Goal: Information Seeking & Learning: Learn about a topic

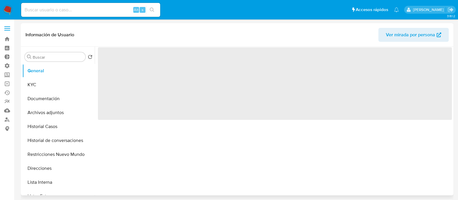
select select "10"
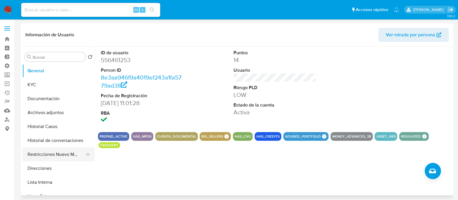
click at [54, 158] on button "Restricciones Nuevo Mundo" at bounding box center [56, 154] width 68 height 14
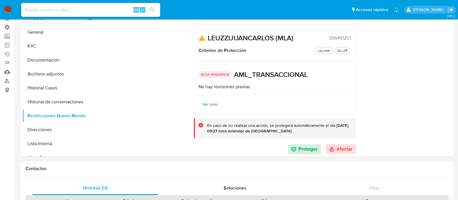
scroll to position [72, 0]
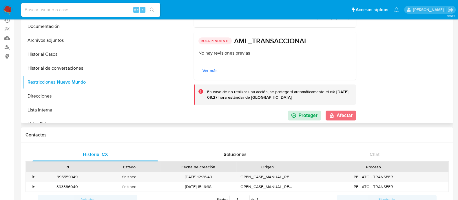
click at [345, 113] on button "Afectar" at bounding box center [341, 115] width 30 height 10
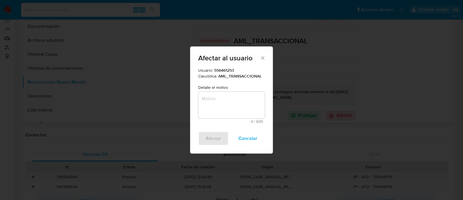
click at [239, 105] on textarea "Motivo" at bounding box center [231, 105] width 67 height 27
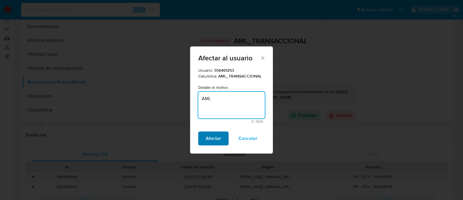
type textarea "AML"
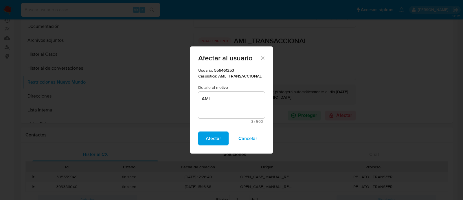
click at [213, 134] on span "Afectar" at bounding box center [213, 138] width 15 height 13
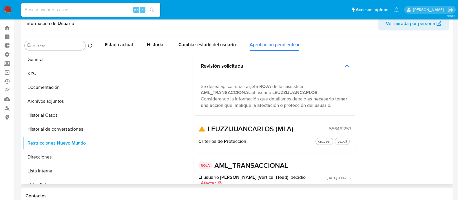
scroll to position [0, 0]
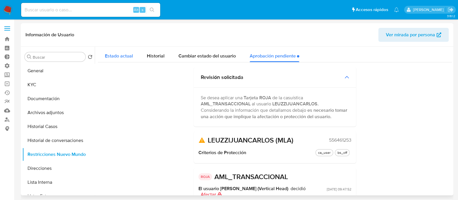
click at [127, 58] on span "Estado actual" at bounding box center [119, 55] width 28 height 7
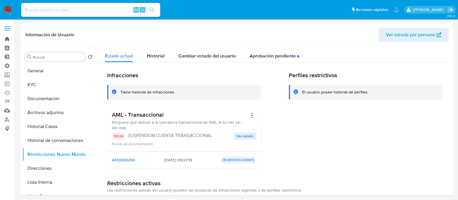
click at [8, 39] on link "Bandeja" at bounding box center [34, 38] width 69 height 9
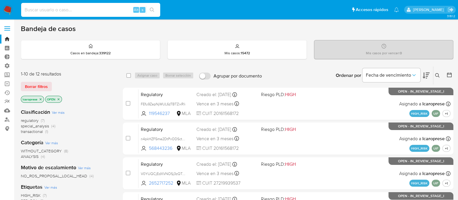
click at [106, 10] on input at bounding box center [90, 10] width 139 height 8
paste input "61946002"
type input "61946002"
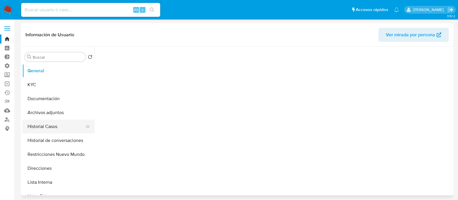
select select "10"
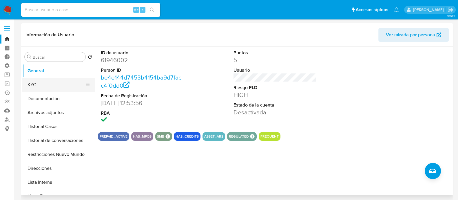
click at [47, 86] on button "KYC" at bounding box center [56, 85] width 68 height 14
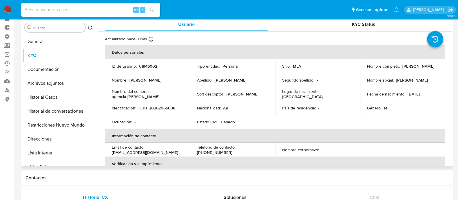
scroll to position [36, 0]
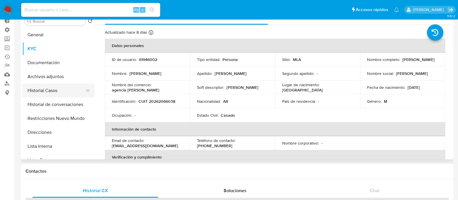
click at [55, 92] on button "Historial Casos" at bounding box center [56, 90] width 68 height 14
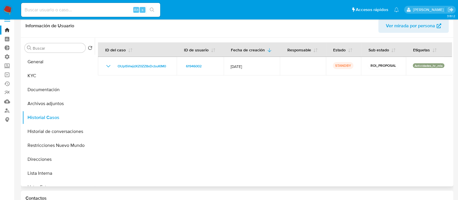
scroll to position [0, 0]
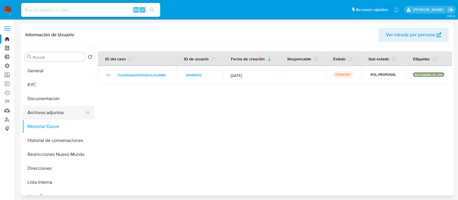
click at [66, 110] on button "Archivos adjuntos" at bounding box center [56, 112] width 68 height 14
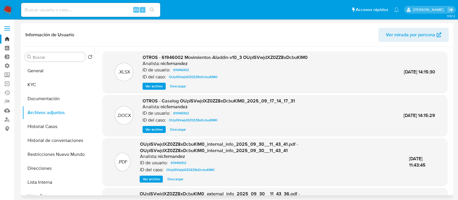
click at [176, 129] on span "Descargar" at bounding box center [178, 129] width 16 height 6
click at [180, 87] on span "Descargar" at bounding box center [178, 86] width 16 height 6
click at [60, 93] on button "Documentación" at bounding box center [56, 99] width 68 height 14
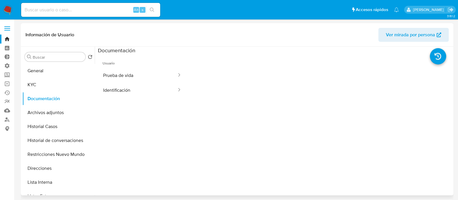
click at [156, 81] on button "Prueba de vida" at bounding box center [137, 75] width 79 height 15
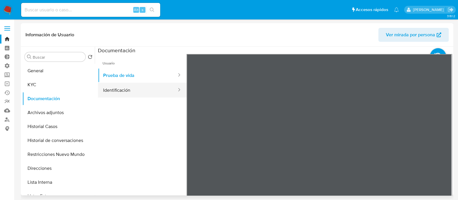
click at [121, 90] on button "Identificación" at bounding box center [137, 90] width 79 height 15
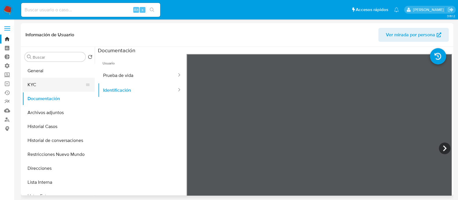
click at [36, 86] on button "KYC" at bounding box center [56, 85] width 68 height 14
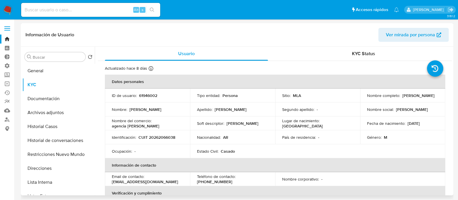
click at [165, 137] on p "CUIT 20262066038" at bounding box center [156, 136] width 37 height 5
copy p "20262066038"
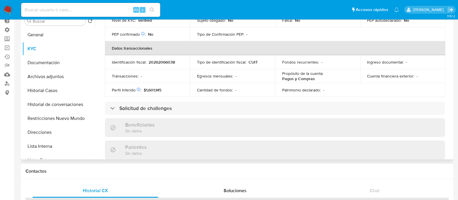
scroll to position [26, 0]
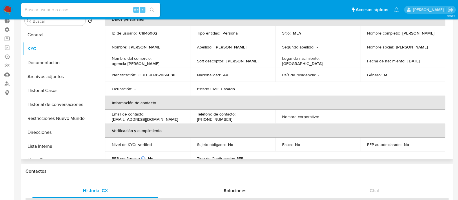
click at [240, 82] on td "Estado Civil : Casado" at bounding box center [232, 89] width 85 height 14
click at [70, 127] on button "Direcciones" at bounding box center [56, 132] width 68 height 14
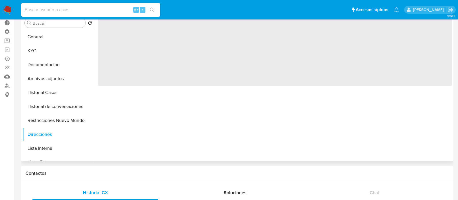
scroll to position [0, 0]
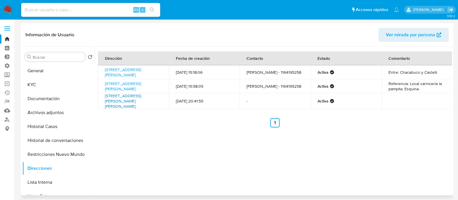
click at [131, 105] on link "Avenida Eva Peron 1111, Florencio Varela, Buenos Aires, 1888, Argentina 1111" at bounding box center [123, 101] width 36 height 16
drag, startPoint x: 50, startPoint y: 89, endPoint x: 61, endPoint y: 96, distance: 13.4
click at [50, 88] on button "KYC" at bounding box center [58, 85] width 72 height 14
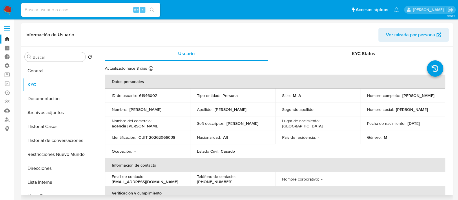
click at [160, 142] on td "Identificación : CUIT 20262066038" at bounding box center [147, 137] width 85 height 14
click at [161, 138] on p "CUIT 20262066038" at bounding box center [156, 136] width 37 height 5
copy p "20262066038"
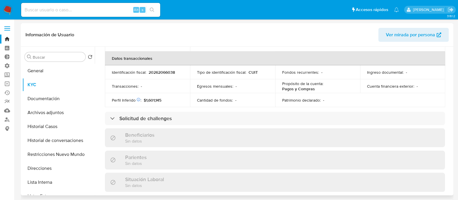
scroll to position [217, 0]
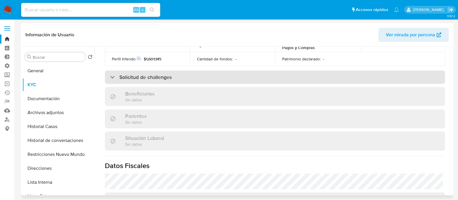
click at [183, 83] on div "Solicitud de challenges" at bounding box center [275, 76] width 340 height 13
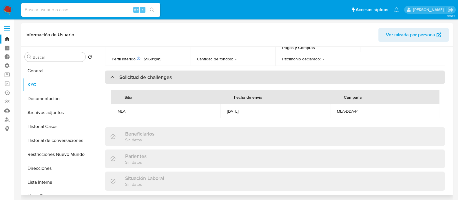
click at [182, 77] on div "Solicitud de challenges" at bounding box center [275, 76] width 340 height 13
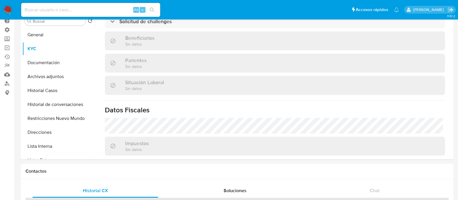
scroll to position [207, 0]
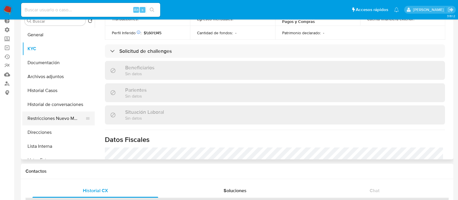
click at [65, 118] on button "Restricciones Nuevo Mundo" at bounding box center [56, 118] width 68 height 14
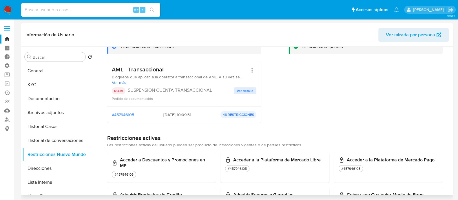
scroll to position [36, 0]
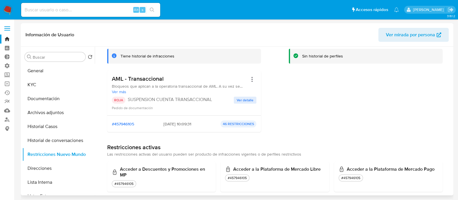
click at [242, 99] on span "Ver detalle" at bounding box center [245, 100] width 17 height 6
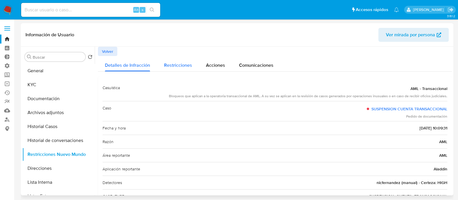
click at [180, 62] on span "Restricciones" at bounding box center [178, 65] width 28 height 7
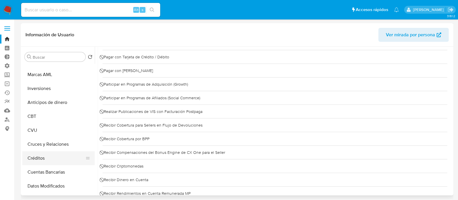
scroll to position [145, 0]
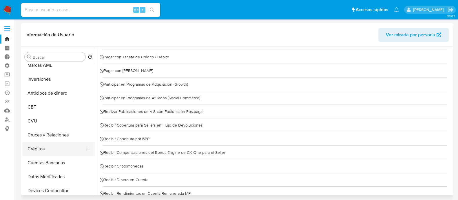
click at [47, 152] on button "Créditos" at bounding box center [56, 149] width 68 height 14
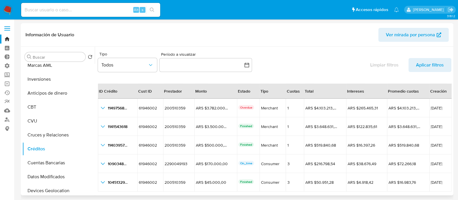
scroll to position [13, 0]
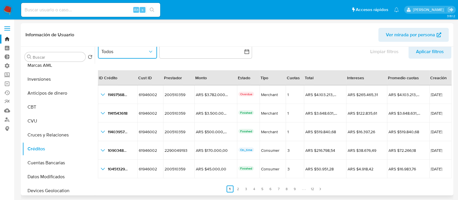
click at [150, 52] on icon "button" at bounding box center [151, 52] width 6 height 6
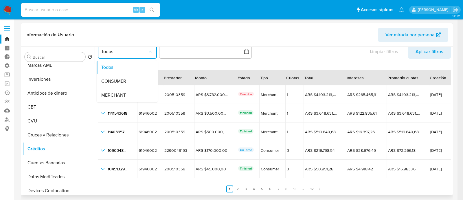
click at [300, 57] on div "Tipo Todos Todos CONSUMER MERCHANT Período a visualizar inputDatePicker Limpiar…" at bounding box center [274, 49] width 353 height 27
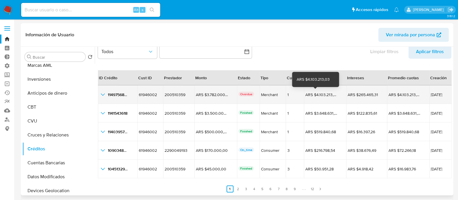
drag, startPoint x: 308, startPoint y: 94, endPoint x: 332, endPoint y: 92, distance: 23.3
click at [332, 92] on div "ARS $4.103.213,03 ARS $4.103.213,03" at bounding box center [325, 94] width 40 height 5
click at [336, 96] on div "ARS $4.103.213,03 ARS $4.103.213,03" at bounding box center [325, 94] width 40 height 5
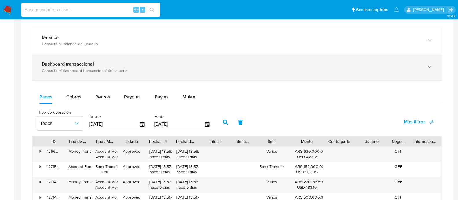
scroll to position [289, 0]
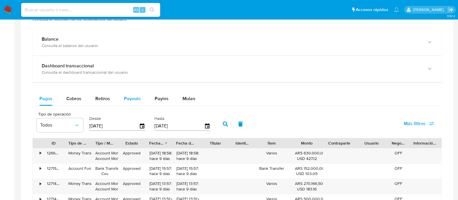
click at [134, 100] on span "Payouts" at bounding box center [132, 98] width 17 height 7
select select "10"
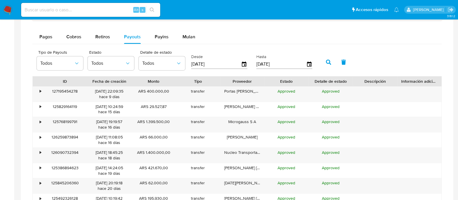
scroll to position [362, 0]
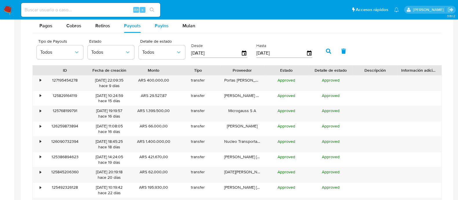
click at [152, 29] on button "Payins" at bounding box center [162, 26] width 28 height 14
select select "10"
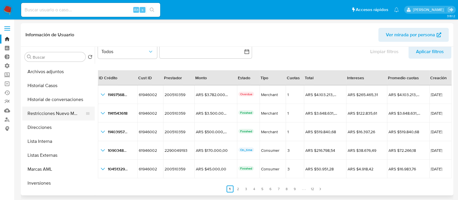
scroll to position [0, 0]
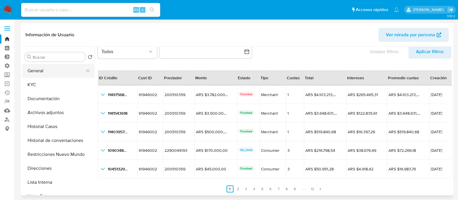
click at [44, 70] on button "General" at bounding box center [56, 71] width 68 height 14
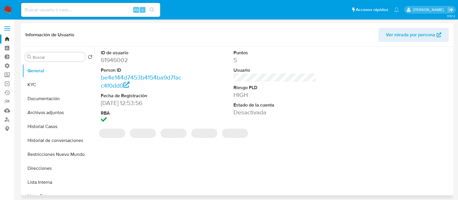
click at [120, 61] on dd "61946002" at bounding box center [142, 60] width 83 height 8
copy dd "61946002"
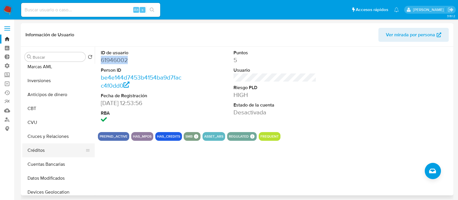
scroll to position [145, 0]
click at [57, 153] on button "Créditos" at bounding box center [56, 149] width 68 height 14
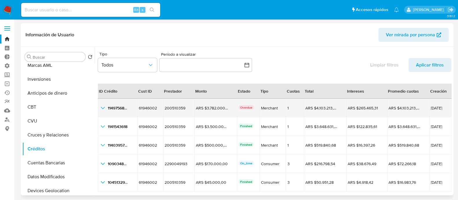
click at [103, 106] on icon "button_show_hidden_detail_by_id_0" at bounding box center [102, 107] width 7 height 7
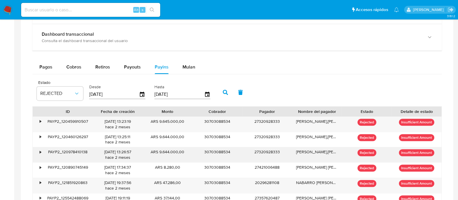
scroll to position [362, 0]
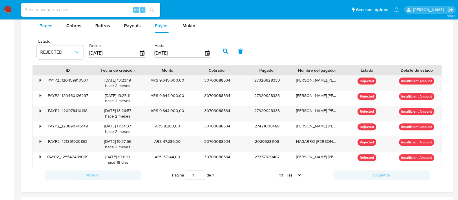
click at [51, 25] on span "Pagos" at bounding box center [45, 25] width 13 height 7
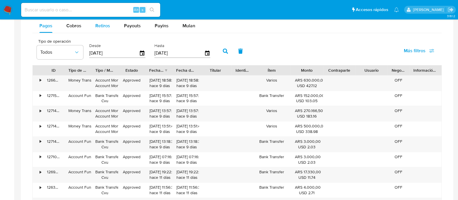
click at [101, 22] on span "Retiros" at bounding box center [102, 25] width 15 height 7
select select "10"
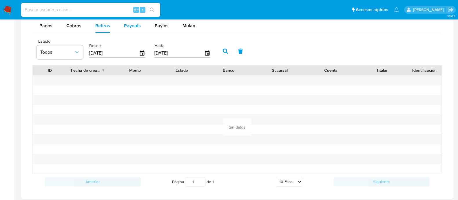
click at [125, 26] on span "Payouts" at bounding box center [132, 25] width 17 height 7
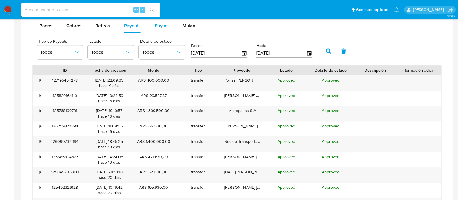
click at [161, 29] on div "Payins" at bounding box center [162, 26] width 14 height 14
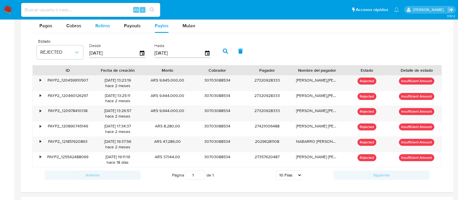
drag, startPoint x: 122, startPoint y: 28, endPoint x: 109, endPoint y: 26, distance: 12.8
click at [121, 28] on button "Payouts" at bounding box center [132, 26] width 31 height 14
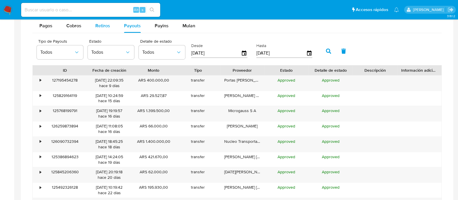
click at [106, 25] on span "Retiros" at bounding box center [102, 25] width 15 height 7
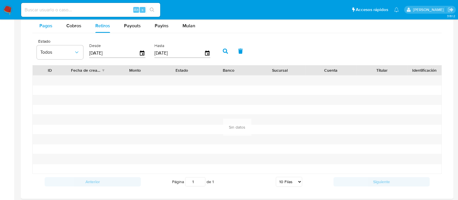
click at [43, 25] on span "Pagos" at bounding box center [45, 25] width 13 height 7
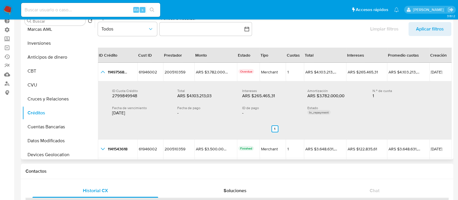
scroll to position [0, 0]
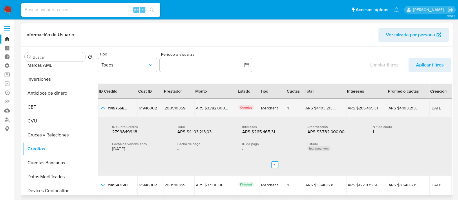
click at [103, 105] on icon "button_show_hidden_detail_by_id_0" at bounding box center [102, 107] width 7 height 7
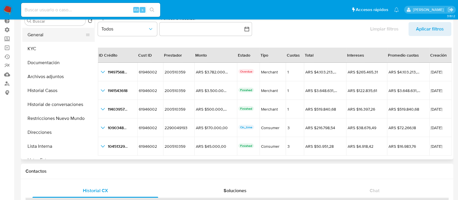
click at [45, 34] on button "General" at bounding box center [56, 35] width 68 height 14
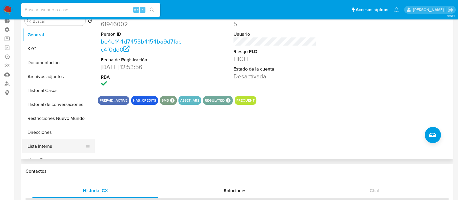
scroll to position [72, 0]
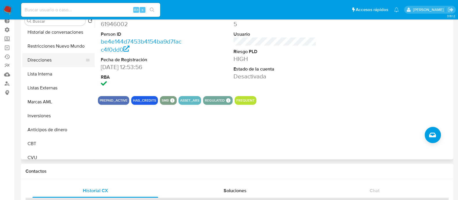
click at [65, 61] on button "Direcciones" at bounding box center [56, 60] width 68 height 14
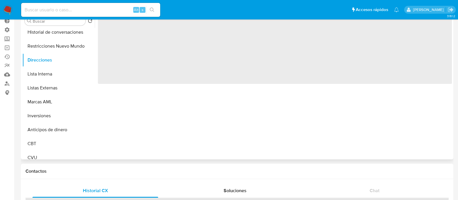
scroll to position [181, 0]
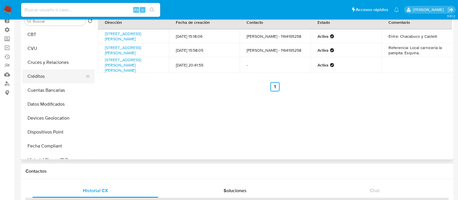
click at [53, 72] on button "Créditos" at bounding box center [56, 76] width 68 height 14
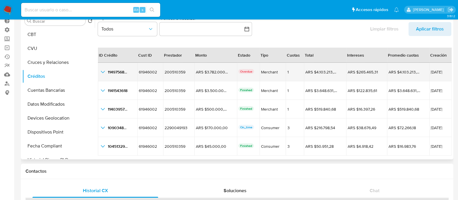
click at [104, 72] on icon "button_show_hidden_detail_by_id_0" at bounding box center [102, 71] width 7 height 7
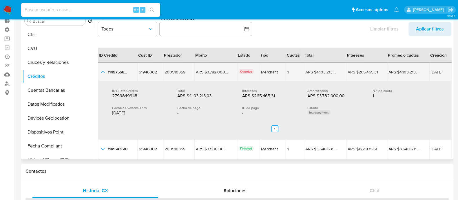
click at [102, 71] on icon "button_show_hidden_detail_by_id_0" at bounding box center [103, 72] width 4 height 2
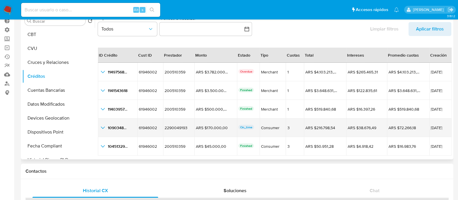
scroll to position [13, 0]
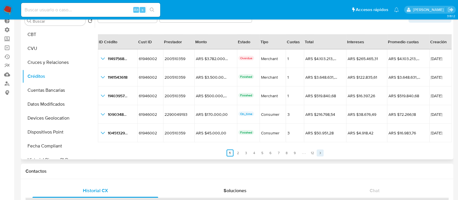
click at [318, 153] on icon "Paginación" at bounding box center [319, 152] width 3 height 3
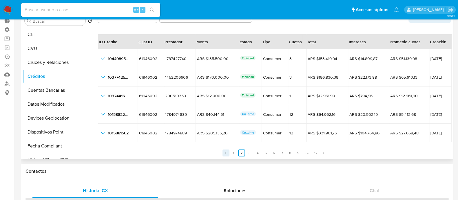
click at [225, 152] on icon "Paginación" at bounding box center [225, 152] width 3 height 3
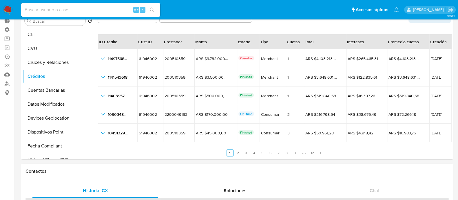
drag, startPoint x: 77, startPoint y: 14, endPoint x: 76, endPoint y: 10, distance: 3.9
click at [77, 13] on div "Alt s" at bounding box center [90, 10] width 139 height 14
click at [76, 10] on input at bounding box center [90, 10] width 139 height 8
paste input "6974qimAPMr5L7d5hK4HOni8"
type input "6974qimAPMr5L7d5hK4HOni8"
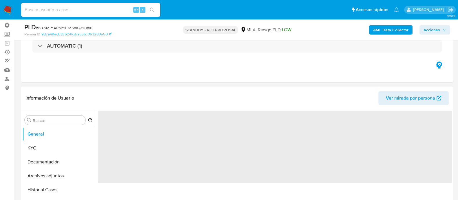
scroll to position [72, 0]
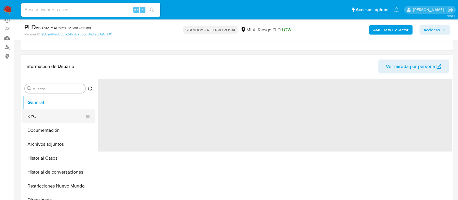
select select "10"
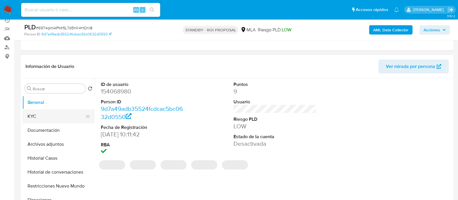
click at [50, 116] on button "KYC" at bounding box center [56, 116] width 68 height 14
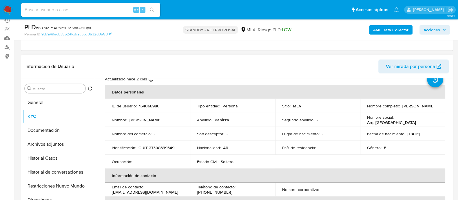
scroll to position [36, 0]
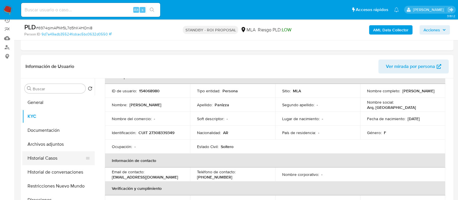
click at [49, 159] on button "Historial Casos" at bounding box center [56, 158] width 68 height 14
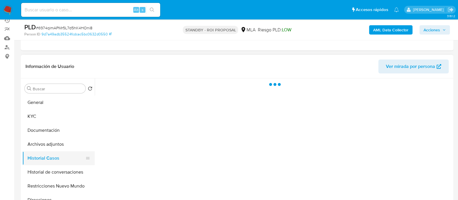
scroll to position [0, 0]
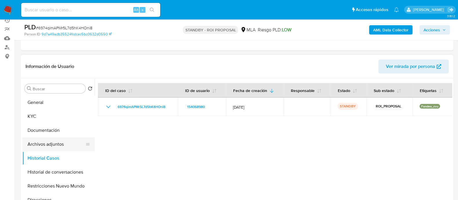
click at [59, 140] on button "Archivos adjuntos" at bounding box center [56, 144] width 68 height 14
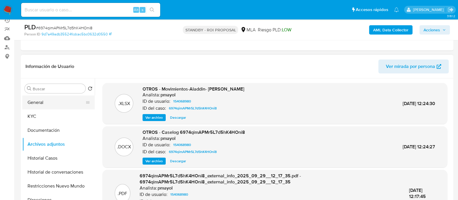
click at [42, 101] on button "General" at bounding box center [56, 102] width 68 height 14
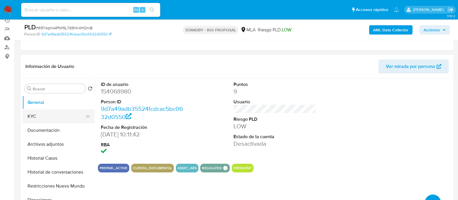
click at [50, 112] on button "KYC" at bounding box center [56, 116] width 68 height 14
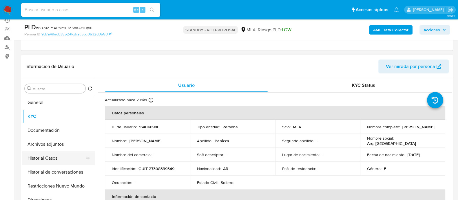
click at [70, 157] on button "Historial Casos" at bounding box center [56, 158] width 68 height 14
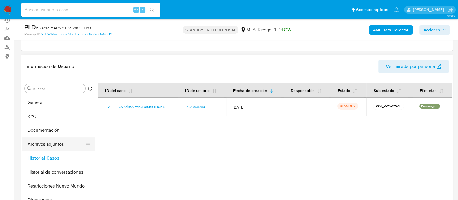
click at [47, 141] on button "Archivos adjuntos" at bounding box center [56, 144] width 68 height 14
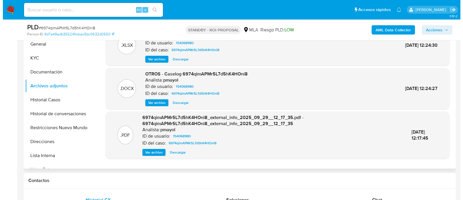
scroll to position [109, 0]
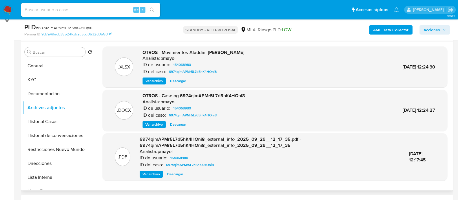
click at [173, 124] on span "Descargar" at bounding box center [178, 124] width 16 height 6
click at [182, 81] on span "Descargar" at bounding box center [178, 81] width 16 height 6
click at [56, 82] on button "KYC" at bounding box center [56, 80] width 68 height 14
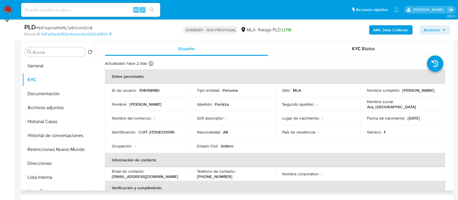
click at [165, 131] on p "CUIT 27308339349" at bounding box center [156, 131] width 36 height 5
copy p "27308339349"
click at [52, 135] on button "Historial de conversaciones" at bounding box center [56, 135] width 68 height 14
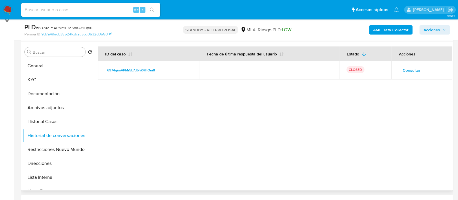
click at [402, 66] on span "Consultar" at bounding box center [411, 70] width 18 height 8
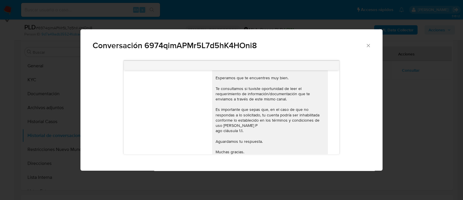
scroll to position [372, 0]
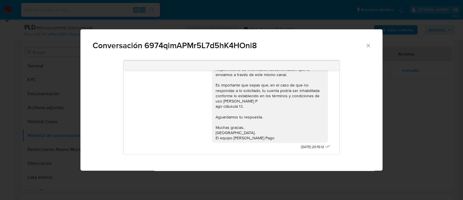
click at [370, 46] on icon "Cerrar" at bounding box center [369, 46] width 6 height 6
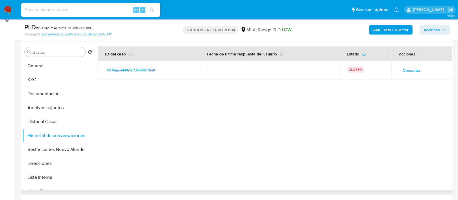
click at [399, 69] on button "Consultar" at bounding box center [411, 69] width 26 height 9
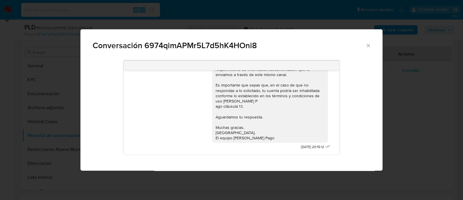
click at [370, 45] on icon "Cerrar" at bounding box center [369, 46] width 6 height 6
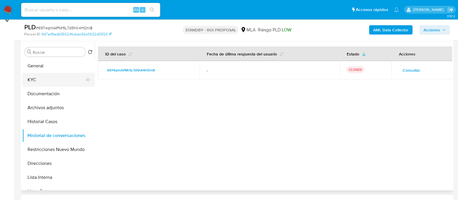
click at [72, 83] on button "KYC" at bounding box center [56, 80] width 68 height 14
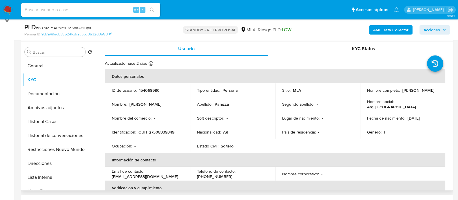
click at [159, 129] on p "CUIT 27308339349" at bounding box center [156, 131] width 36 height 5
click at [160, 132] on p "CUIT 27308339349" at bounding box center [156, 131] width 36 height 5
copy p "27308339349"
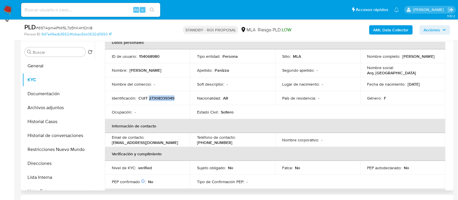
scroll to position [72, 0]
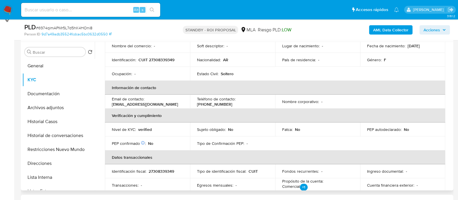
click at [154, 104] on p "panizza.ornella@gmail.com" at bounding box center [145, 103] width 66 height 5
click at [155, 103] on p "panizza.ornella@gmail.com" at bounding box center [145, 103] width 66 height 5
click at [167, 108] on td "Email de contacto : panizza.ornella@gmail.com" at bounding box center [147, 101] width 85 height 14
drag, startPoint x: 161, startPoint y: 102, endPoint x: 110, endPoint y: 105, distance: 50.8
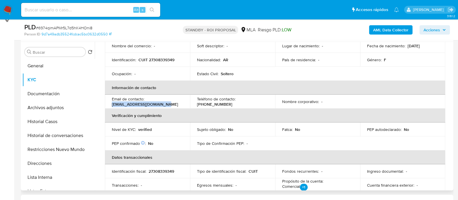
click at [110, 105] on td "Email de contacto : panizza.ornella@gmail.com" at bounding box center [147, 101] width 85 height 14
copy p "panizza.ornella@gmail.com"
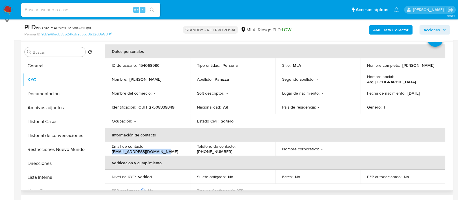
scroll to position [0, 0]
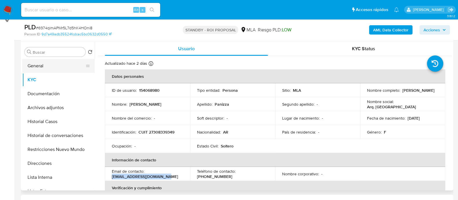
click at [51, 62] on button "General" at bounding box center [56, 66] width 68 height 14
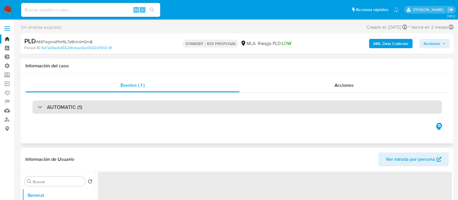
click at [128, 106] on div "AUTOMATIC (1)" at bounding box center [236, 106] width 409 height 13
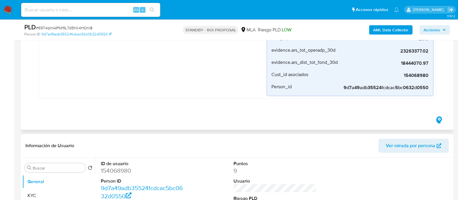
scroll to position [36, 0]
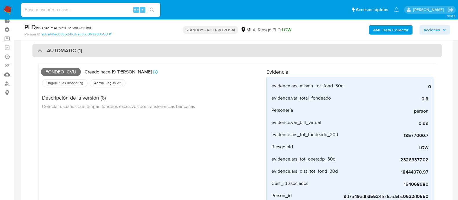
click at [88, 52] on div "AUTOMATIC (1)" at bounding box center [236, 50] width 409 height 13
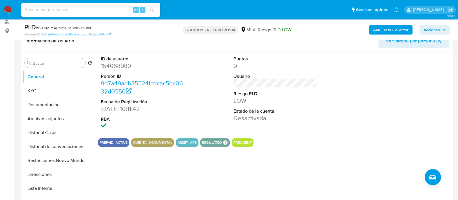
scroll to position [145, 0]
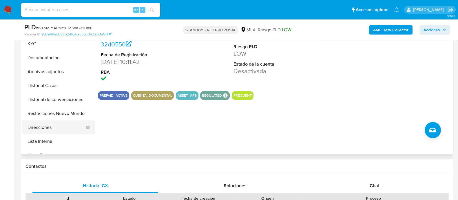
click at [49, 124] on button "Direcciones" at bounding box center [56, 127] width 68 height 14
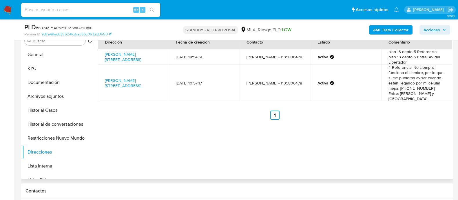
scroll to position [109, 0]
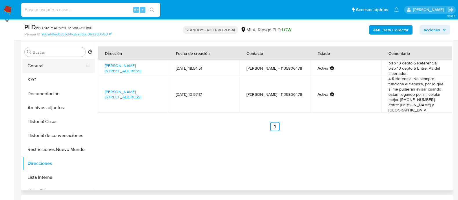
click at [39, 65] on button "General" at bounding box center [56, 66] width 68 height 14
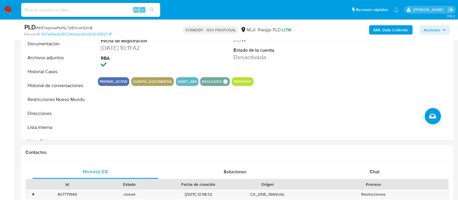
scroll to position [253, 0]
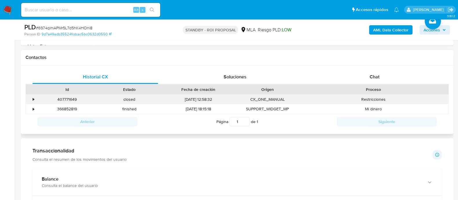
click at [63, 98] on div "407771649" at bounding box center [67, 99] width 62 height 10
copy div "407771649"
click at [188, 127] on div "Anterior Página 1 de 1 Siguiente" at bounding box center [236, 121] width 423 height 15
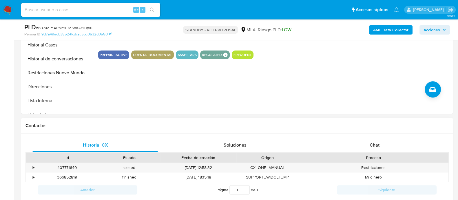
scroll to position [72, 0]
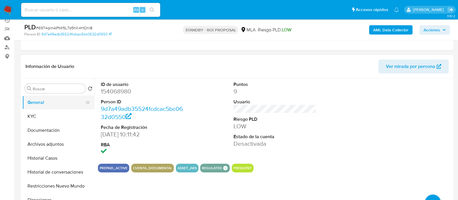
click at [50, 108] on button "General" at bounding box center [56, 102] width 68 height 14
click at [52, 112] on button "KYC" at bounding box center [56, 116] width 68 height 14
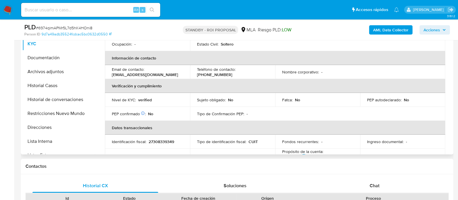
scroll to position [0, 0]
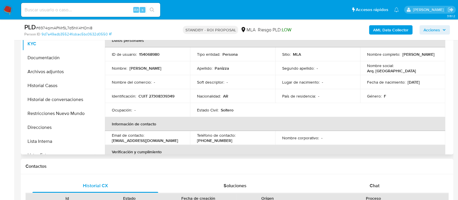
drag, startPoint x: 408, startPoint y: 57, endPoint x: 364, endPoint y: 56, distance: 44.0
click at [364, 56] on td "Nombre completo : Ornella Giselle Panizza" at bounding box center [402, 54] width 85 height 14
copy p "Ornella Giselle Panizza"
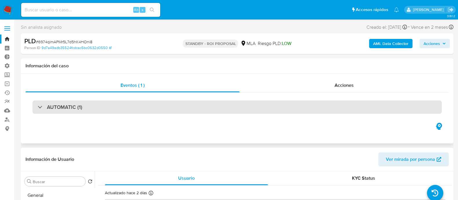
click at [143, 109] on div "AUTOMATIC (1)" at bounding box center [236, 106] width 409 height 13
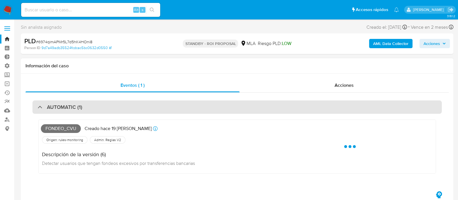
click at [138, 106] on div "AUTOMATIC (1)" at bounding box center [236, 106] width 409 height 13
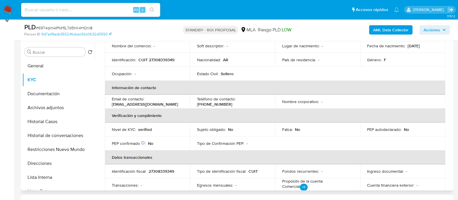
scroll to position [109, 0]
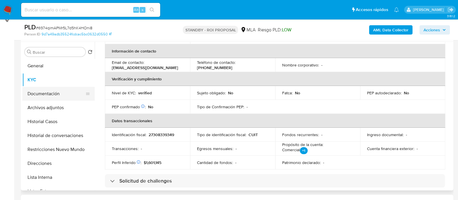
click at [59, 96] on button "Documentación" at bounding box center [56, 94] width 68 height 14
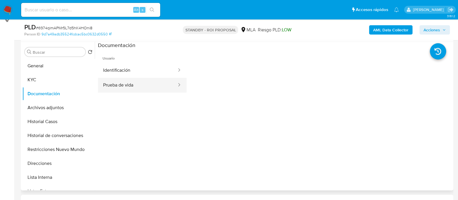
click at [123, 81] on button "Prueba de vida" at bounding box center [137, 85] width 79 height 15
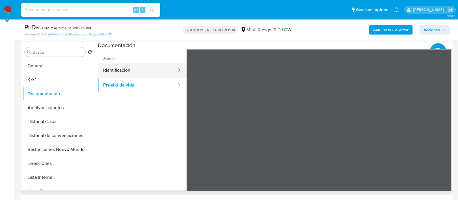
click at [145, 73] on button "Identificación" at bounding box center [137, 70] width 79 height 15
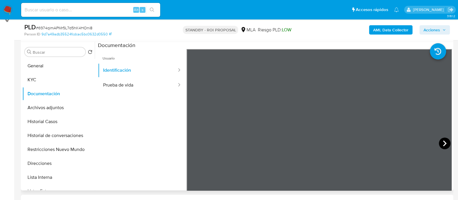
click at [443, 143] on icon at bounding box center [445, 143] width 12 height 12
click at [43, 82] on button "KYC" at bounding box center [56, 80] width 68 height 14
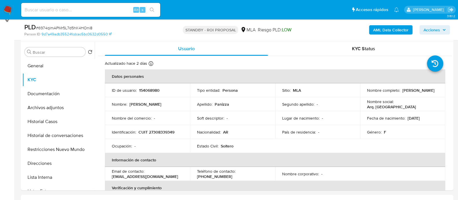
click at [67, 7] on input at bounding box center [90, 10] width 139 height 8
paste input "61946002"
type input "61946002"
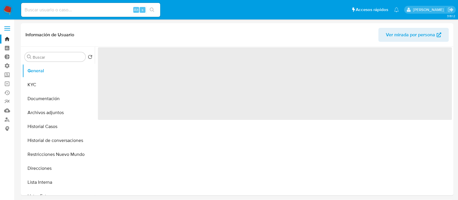
select select "10"
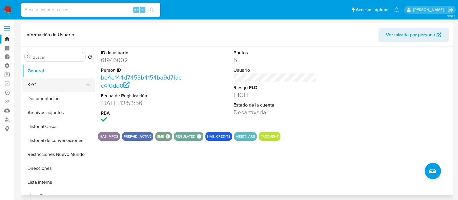
click at [51, 85] on button "KYC" at bounding box center [56, 85] width 68 height 14
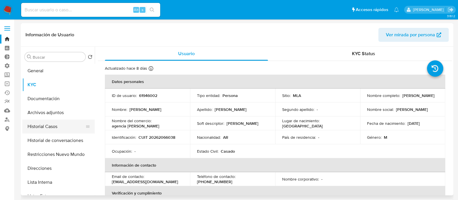
click at [56, 128] on button "Historial Casos" at bounding box center [56, 126] width 68 height 14
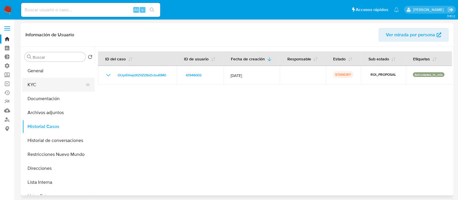
click at [43, 85] on button "KYC" at bounding box center [56, 85] width 68 height 14
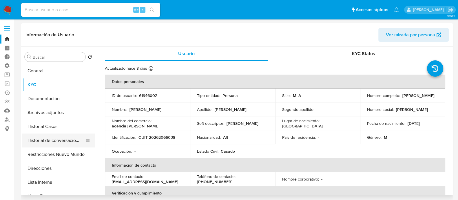
click at [49, 142] on button "Historial de conversaciones" at bounding box center [56, 140] width 68 height 14
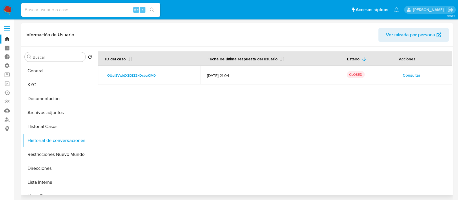
click at [404, 75] on span "Consultar" at bounding box center [412, 75] width 18 height 8
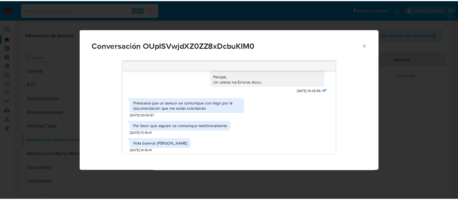
scroll to position [337, 0]
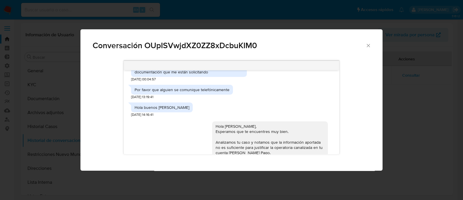
click at [370, 44] on icon "Cerrar" at bounding box center [369, 46] width 6 height 6
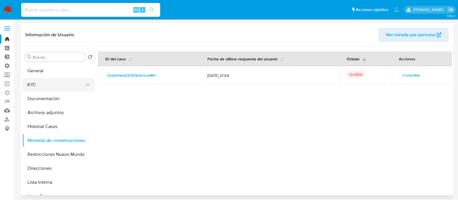
click at [45, 85] on button "KYC" at bounding box center [56, 85] width 68 height 14
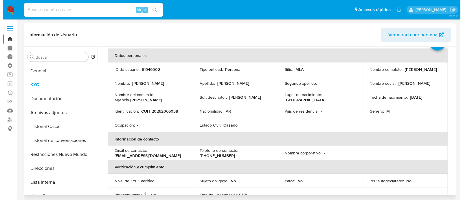
scroll to position [0, 0]
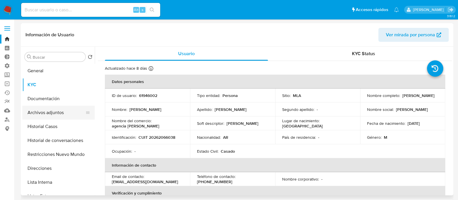
click at [55, 112] on button "Archivos adjuntos" at bounding box center [56, 112] width 68 height 14
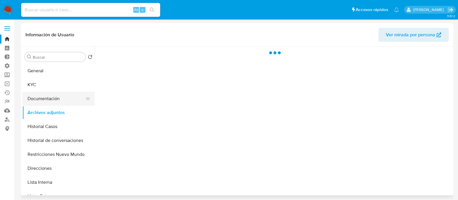
click at [59, 98] on button "Documentación" at bounding box center [56, 99] width 68 height 14
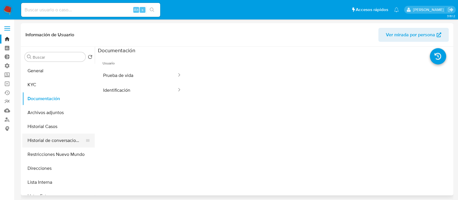
click at [59, 139] on button "Historial de conversaciones" at bounding box center [56, 140] width 68 height 14
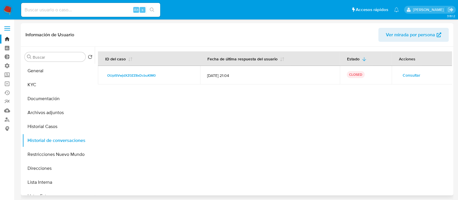
click at [406, 77] on span "Consultar" at bounding box center [412, 75] width 18 height 8
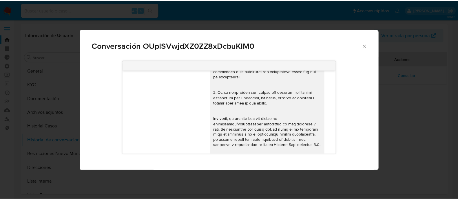
scroll to position [83, 0]
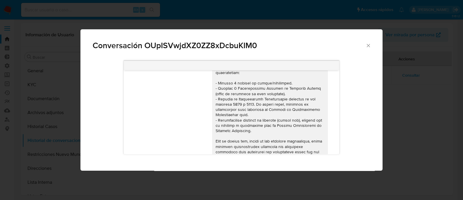
drag, startPoint x: 373, startPoint y: 43, endPoint x: 369, endPoint y: 43, distance: 3.5
click at [371, 43] on div "Conversación OUpISVwjdXZ0ZZ8xDcbuKIM0" at bounding box center [232, 43] width 302 height 28
click at [369, 43] on icon "Cerrar" at bounding box center [369, 46] width 6 height 6
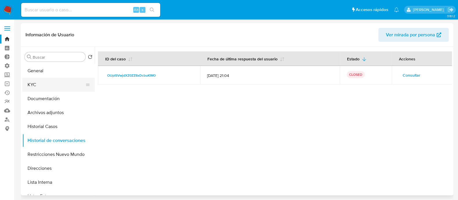
click at [57, 83] on button "KYC" at bounding box center [56, 85] width 68 height 14
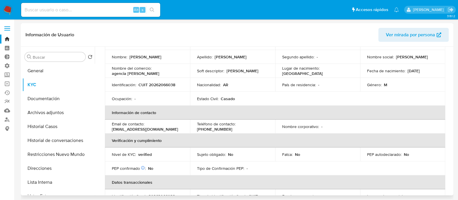
scroll to position [0, 0]
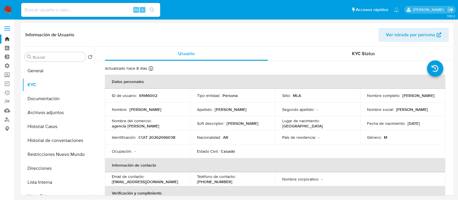
click at [4, 39] on link "Bandeja" at bounding box center [34, 38] width 69 height 9
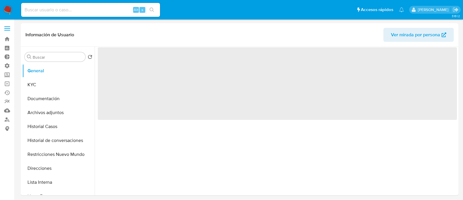
select select "10"
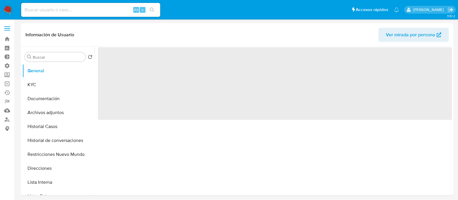
select select "10"
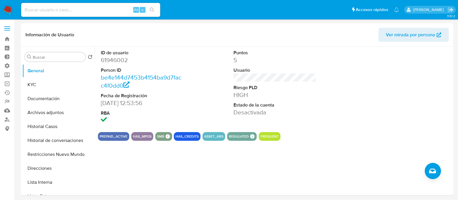
click at [93, 8] on input at bounding box center [90, 10] width 139 height 8
paste input "6974qimAPMr5L7d5hK4HOni8"
type input "6974qimAPMr5L7d5hK4HOni8"
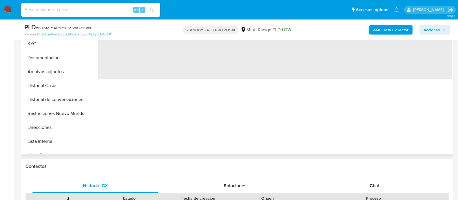
select select "10"
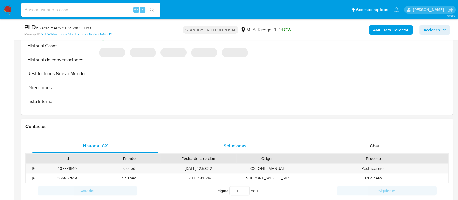
scroll to position [217, 0]
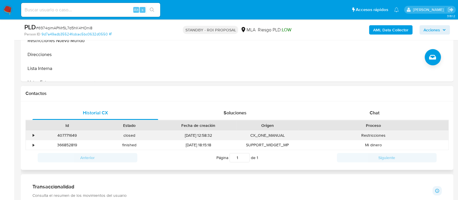
click at [74, 134] on div "407771649" at bounding box center [67, 135] width 62 height 10
copy div "407771649"
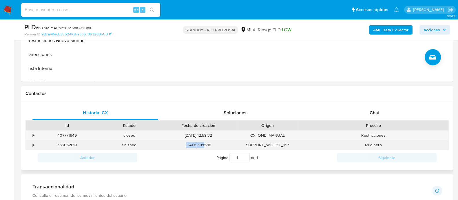
drag, startPoint x: 178, startPoint y: 145, endPoint x: 202, endPoint y: 144, distance: 24.4
click at [202, 144] on div "[DATE] 18:15:18" at bounding box center [198, 145] width 76 height 10
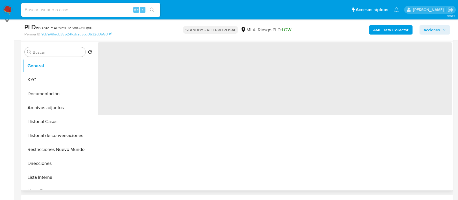
select select "10"
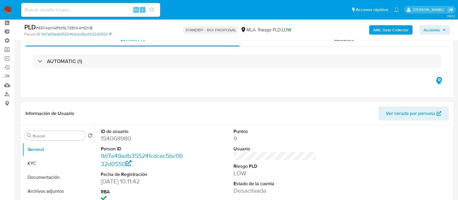
scroll to position [36, 0]
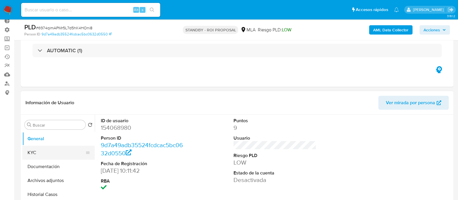
click at [58, 152] on button "KYC" at bounding box center [56, 152] width 68 height 14
